Goal: Navigation & Orientation: Find specific page/section

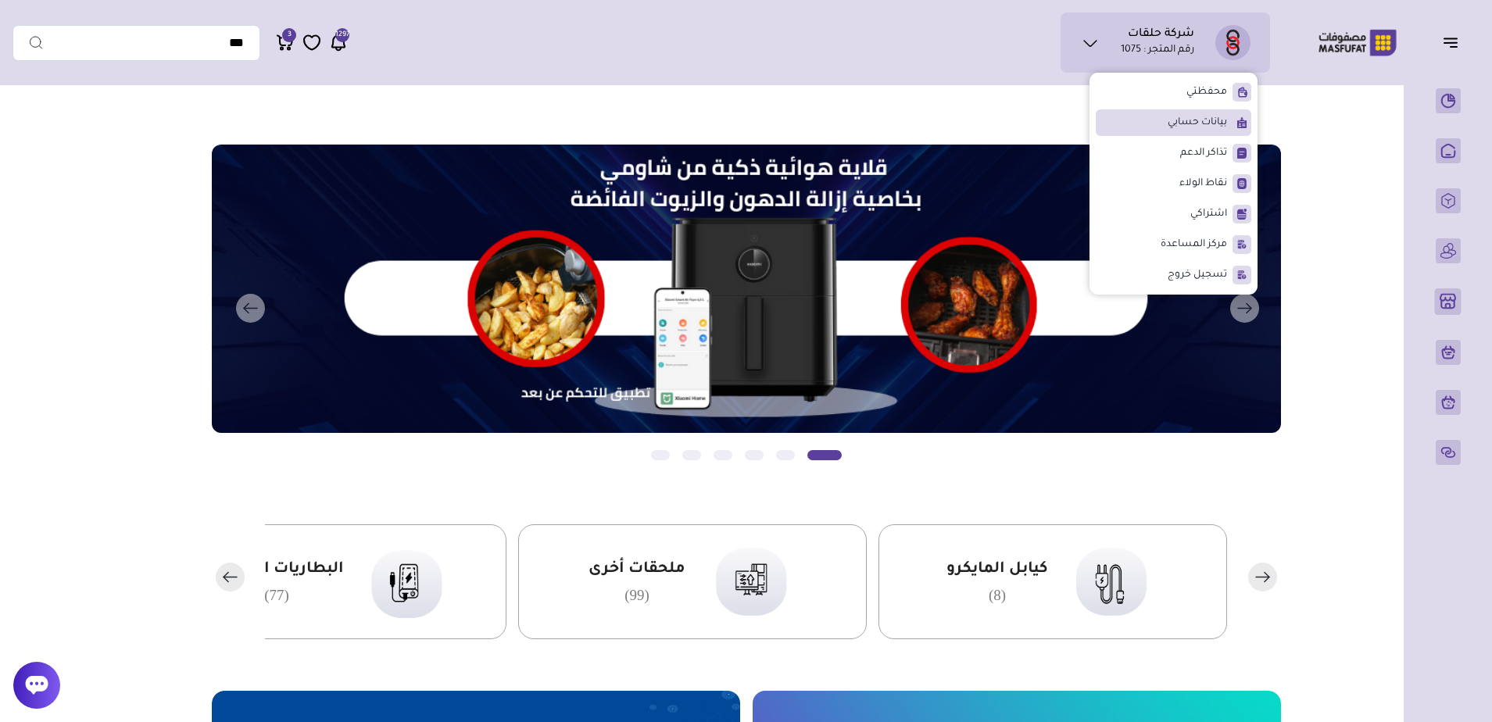
click at [1195, 122] on span "بيانات حسابي" at bounding box center [1196, 123] width 59 height 16
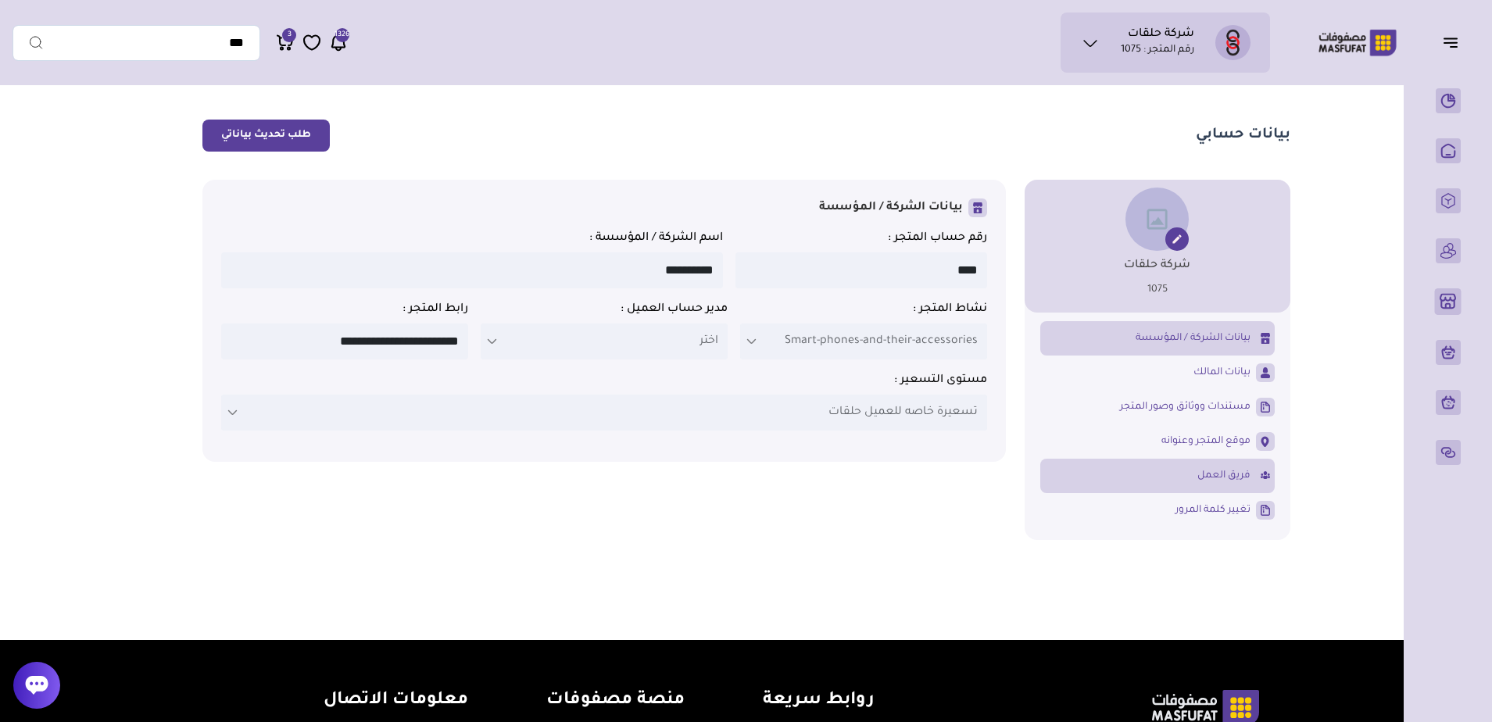
click at [1214, 475] on span "فريق العمل" at bounding box center [1223, 476] width 53 height 14
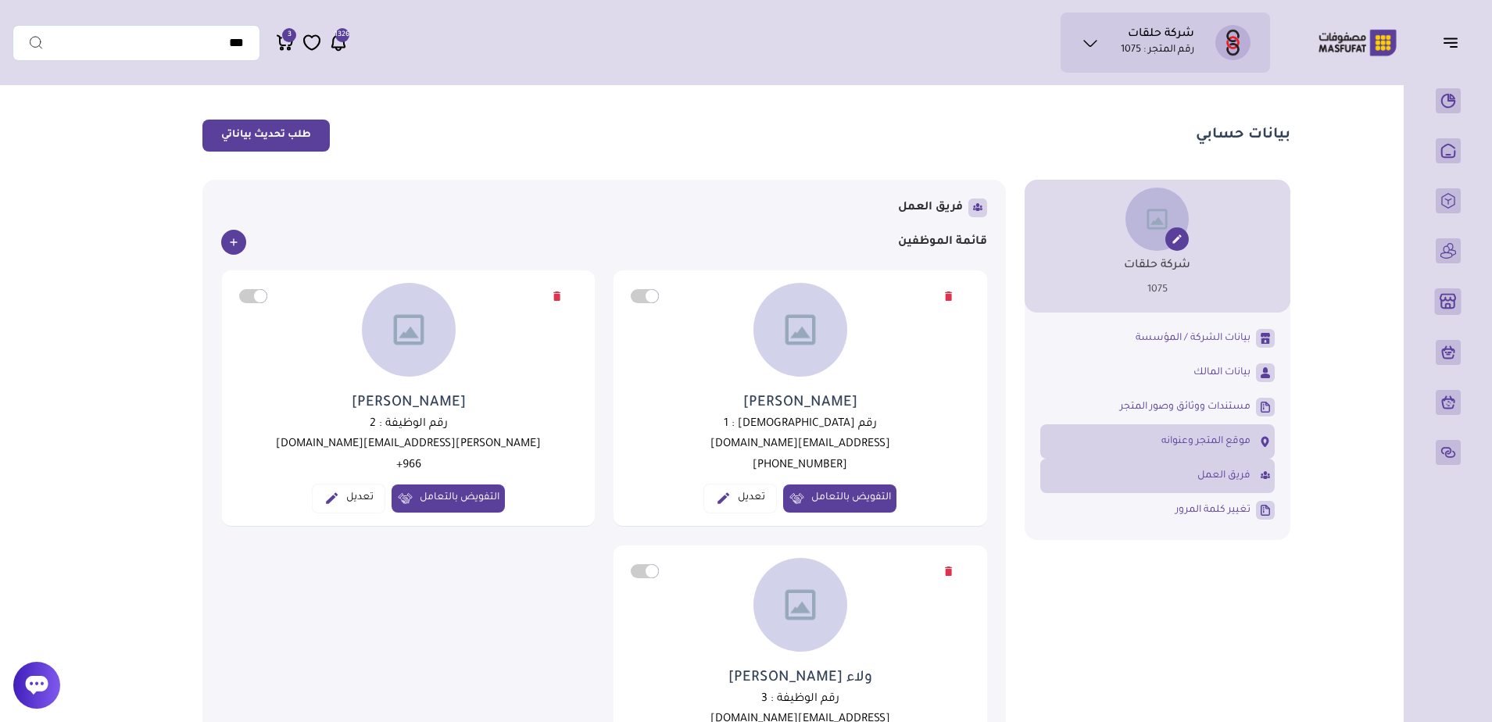
click at [1224, 449] on span "موقع المتجر وعنوانه" at bounding box center [1205, 441] width 89 height 14
